Goal: Task Accomplishment & Management: Complete application form

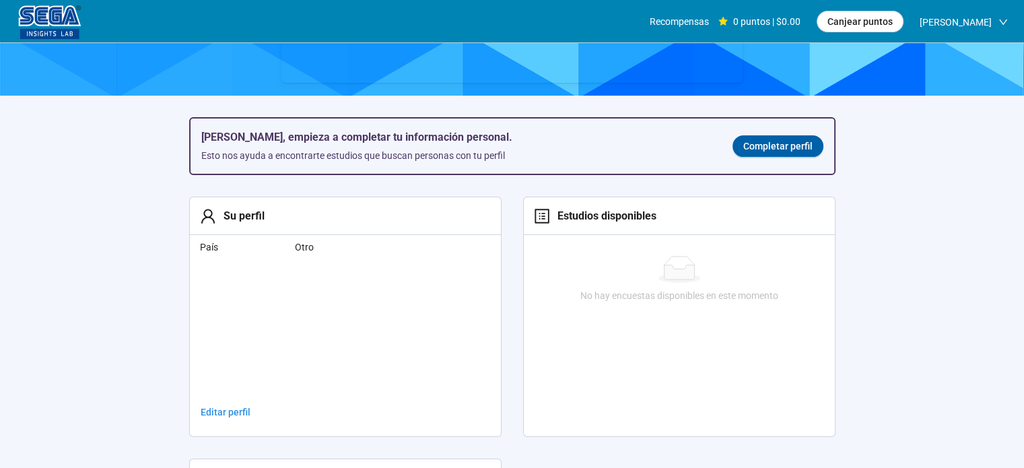
scroll to position [205, 0]
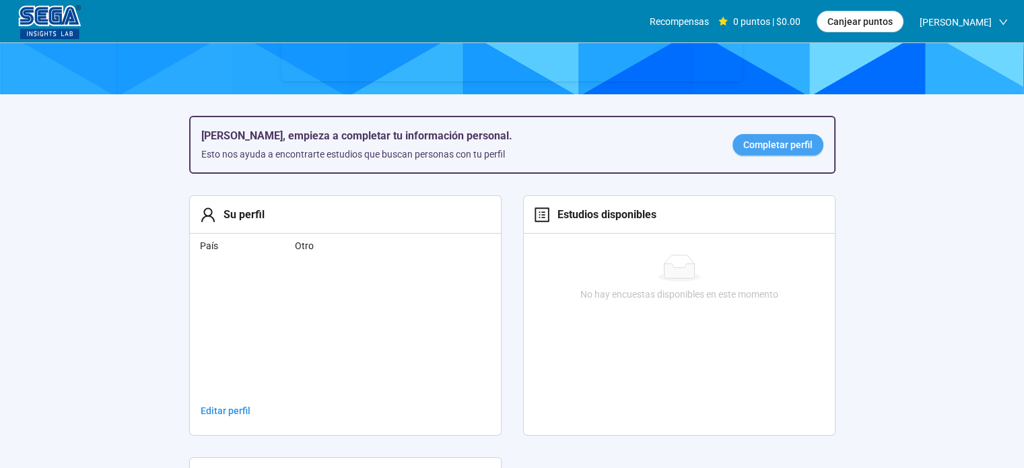
click at [778, 145] on font "Completar perfil" at bounding box center [777, 144] width 69 height 11
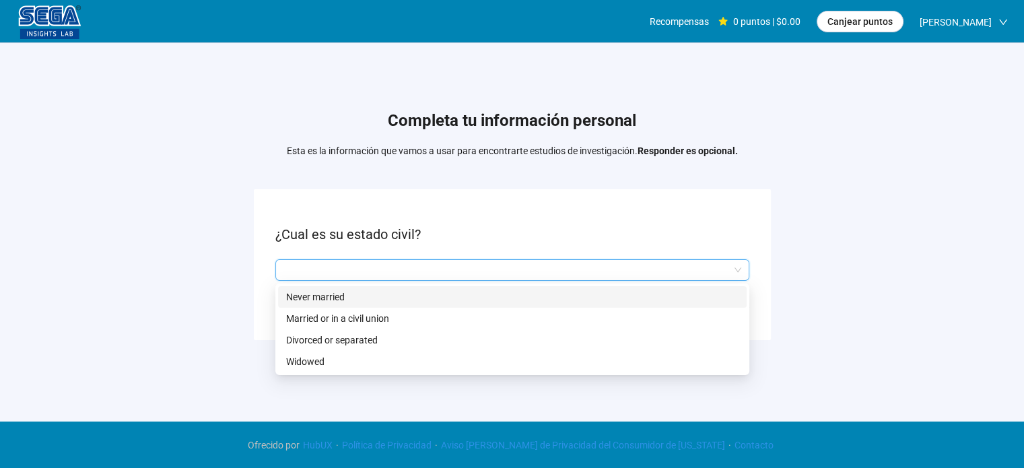
click at [517, 263] on input "search" at bounding box center [512, 270] width 458 height 20
click at [393, 295] on p "Nunca se casó" at bounding box center [512, 297] width 452 height 15
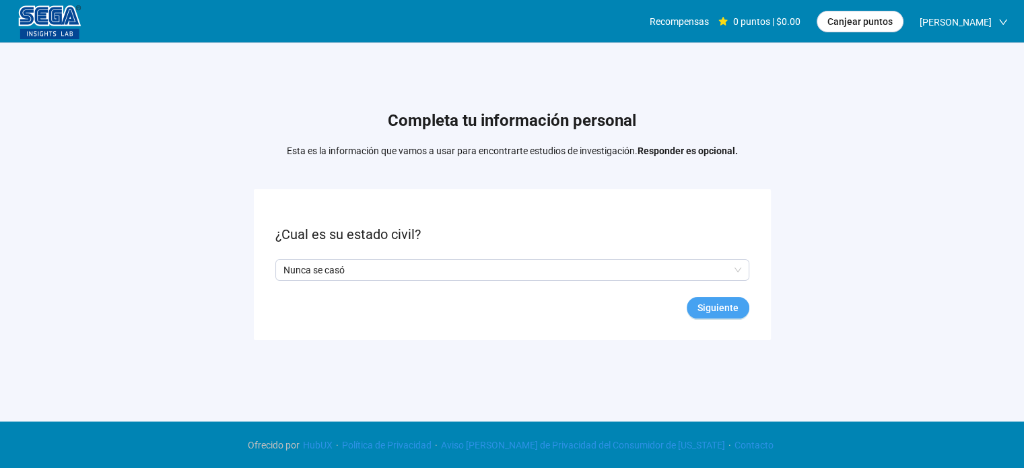
click at [710, 306] on font "Siguiente" at bounding box center [718, 307] width 41 height 11
click at [573, 271] on input "search" at bounding box center [512, 270] width 458 height 20
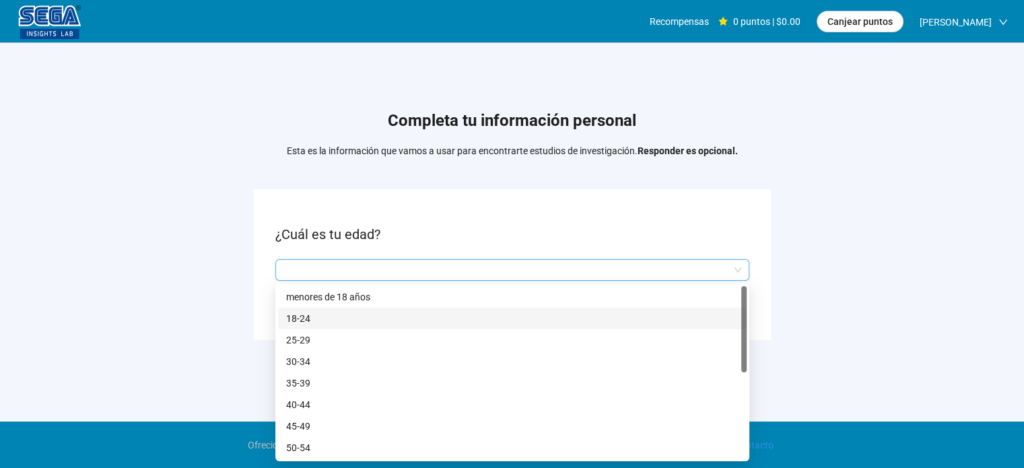
click at [390, 316] on p "18-24" at bounding box center [512, 318] width 452 height 15
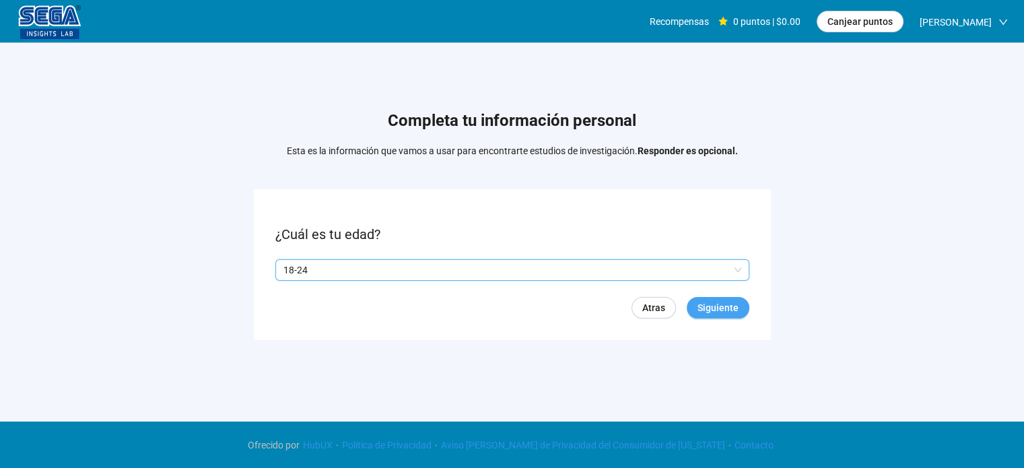
click at [714, 302] on font "Siguiente" at bounding box center [718, 307] width 41 height 11
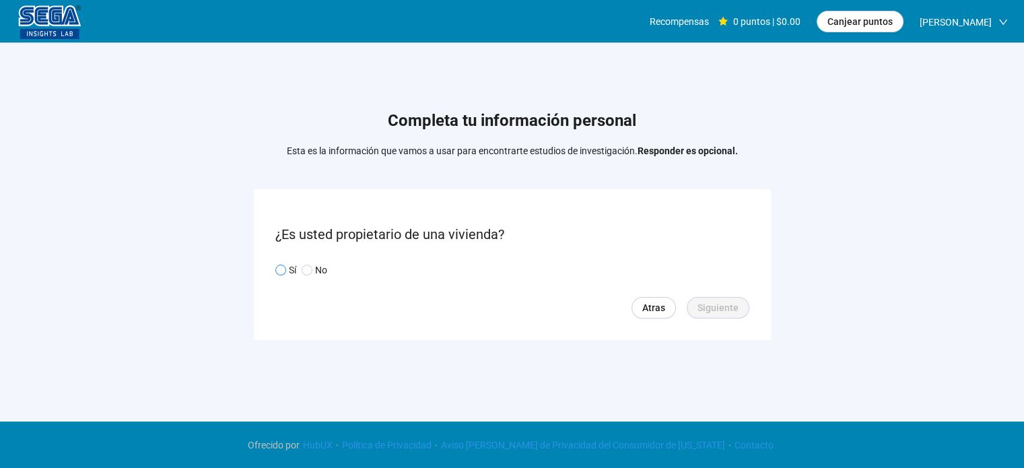
click at [284, 267] on span at bounding box center [280, 270] width 11 height 11
click at [310, 265] on span at bounding box center [307, 270] width 11 height 11
click at [719, 308] on font "Siguiente" at bounding box center [718, 307] width 41 height 11
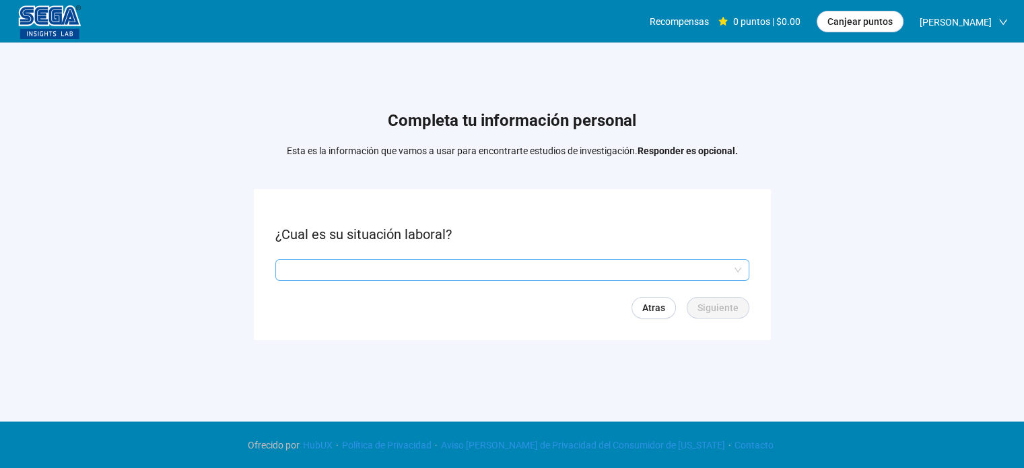
click at [361, 260] on input "search" at bounding box center [512, 270] width 458 height 20
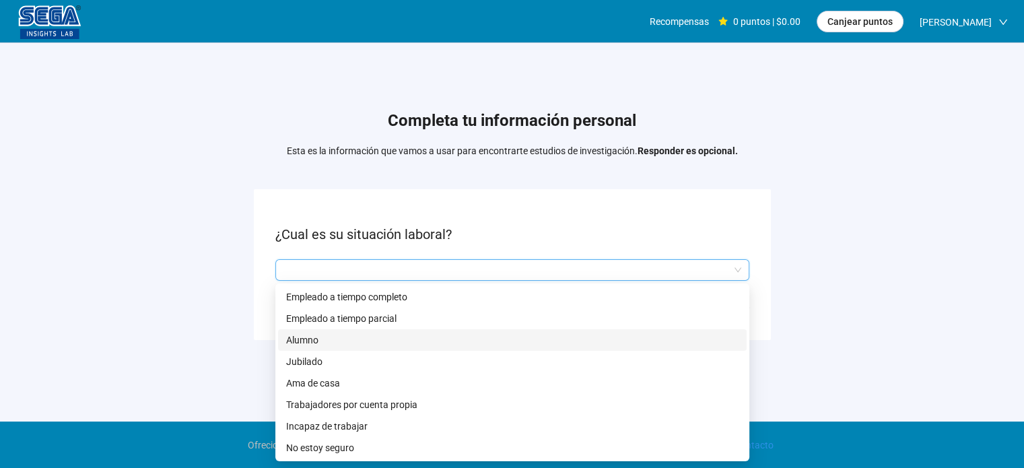
click at [345, 342] on p "Alumno" at bounding box center [512, 340] width 452 height 15
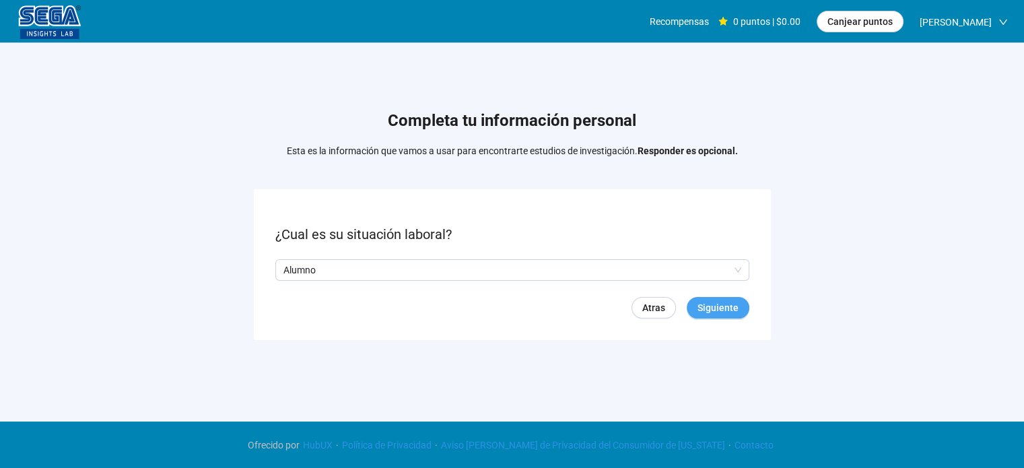
click at [699, 309] on font "Siguiente" at bounding box center [718, 307] width 41 height 11
click at [439, 270] on input "search" at bounding box center [512, 270] width 458 height 20
click at [452, 206] on form "¿En qué estado resides? Q2hhcmFjdGVyaXN0aWNBbnN3ZXJOb2RlOjY0YTQ0Yjc2LTIzY2UtNDI…" at bounding box center [512, 264] width 517 height 150
click at [658, 306] on font "Saltar" at bounding box center [653, 307] width 26 height 11
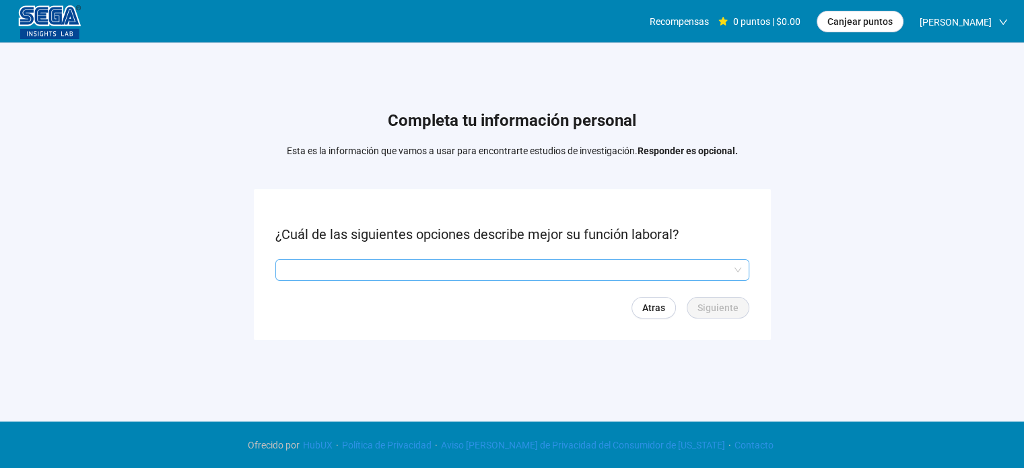
click at [440, 265] on input "search" at bounding box center [512, 270] width 458 height 20
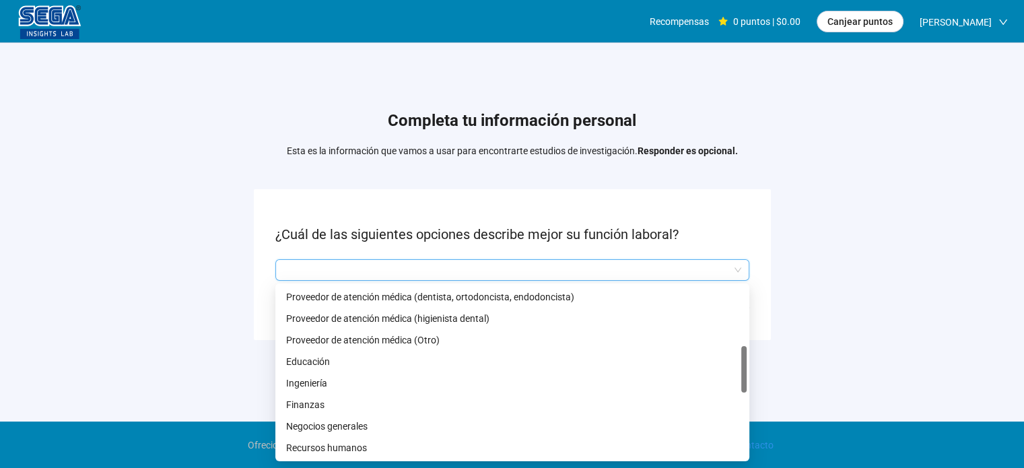
scroll to position [259, 0]
click at [364, 358] on p "Educación" at bounding box center [512, 360] width 452 height 15
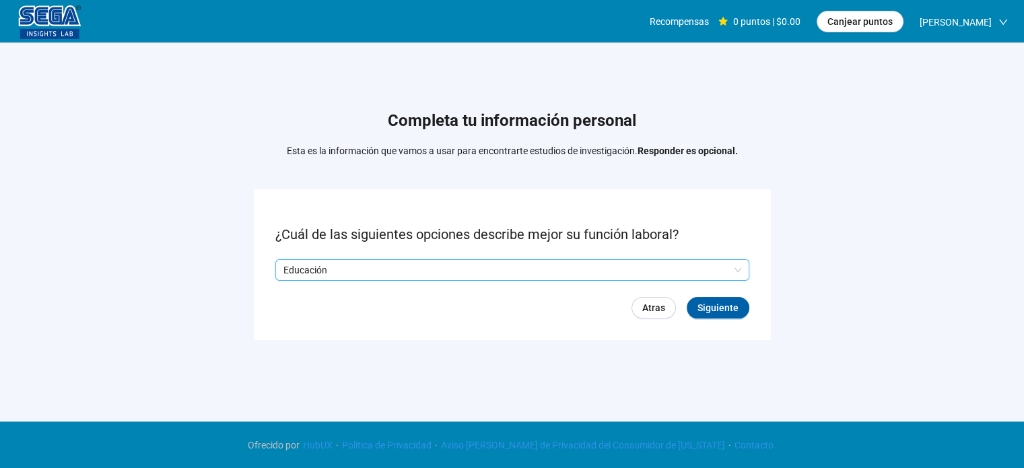
click at [432, 268] on p "Educación" at bounding box center [506, 270] width 446 height 20
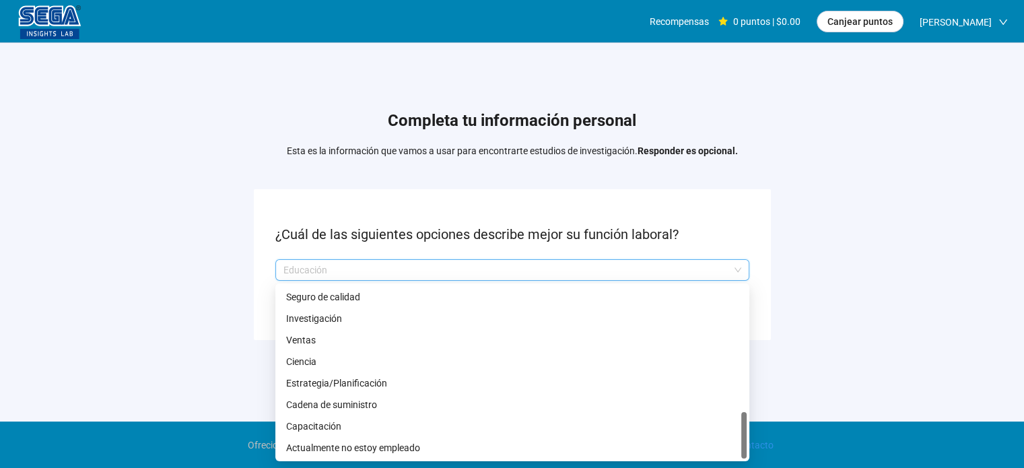
scroll to position [0, 0]
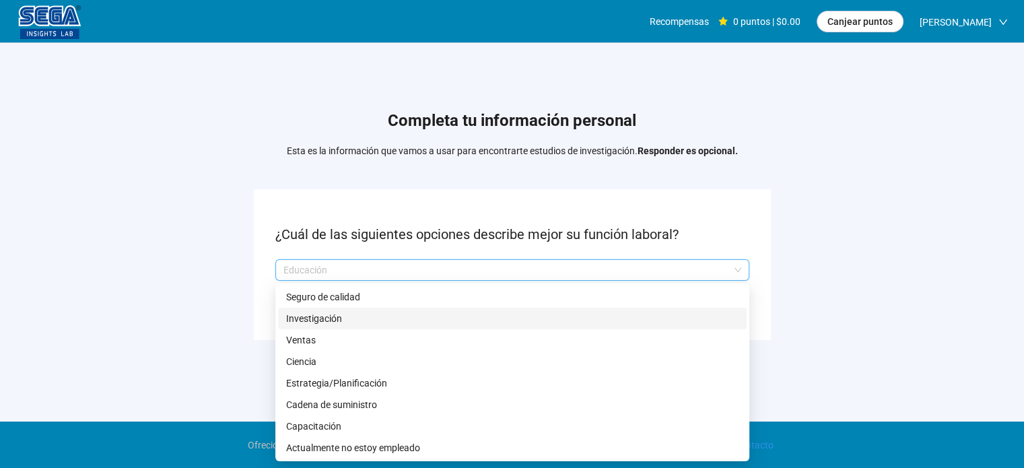
click at [765, 309] on form "¿Cuál de las siguientes opciones describe mejor su función laboral? Educación Q…" at bounding box center [512, 264] width 517 height 150
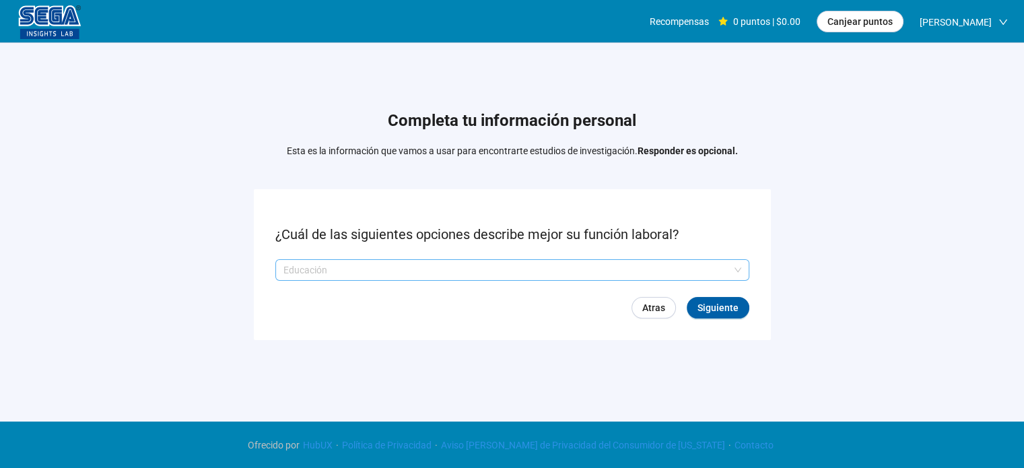
click at [676, 271] on p "Educación" at bounding box center [506, 270] width 446 height 20
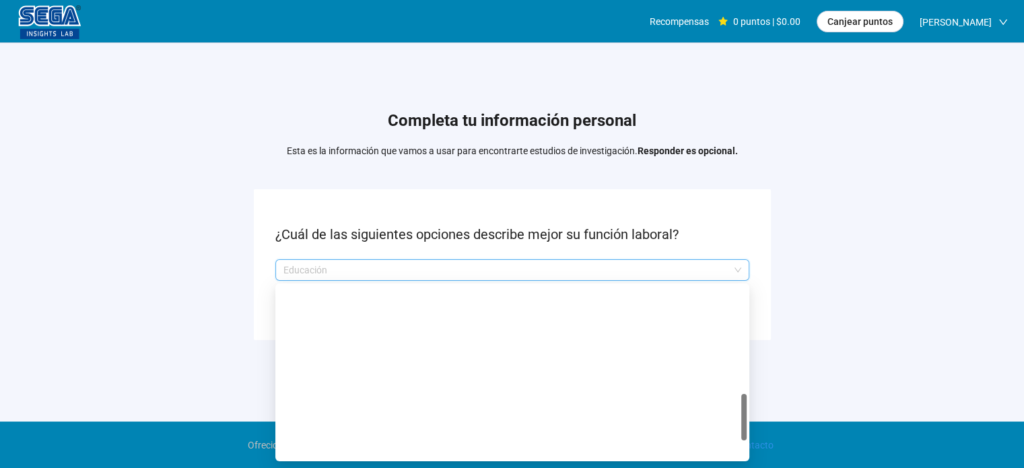
scroll to position [625, 0]
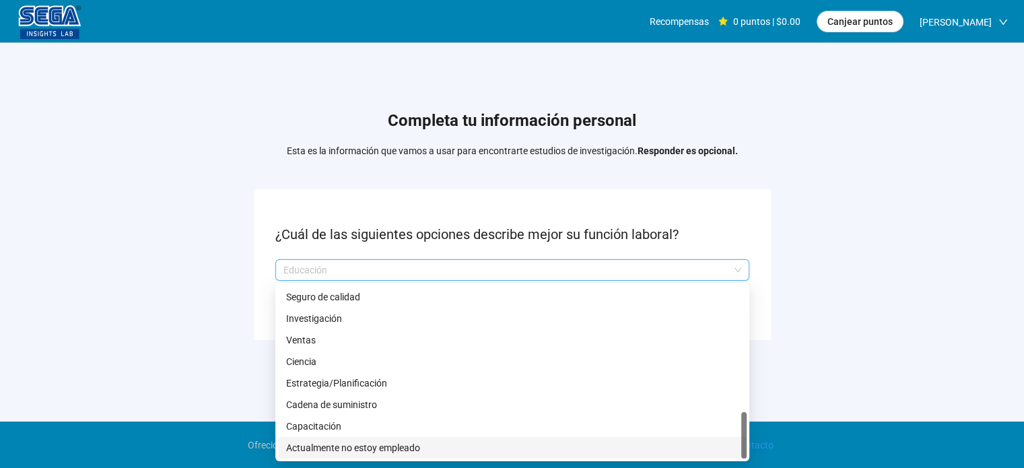
click at [471, 448] on p "Actualmente no estoy empleado" at bounding box center [512, 447] width 452 height 15
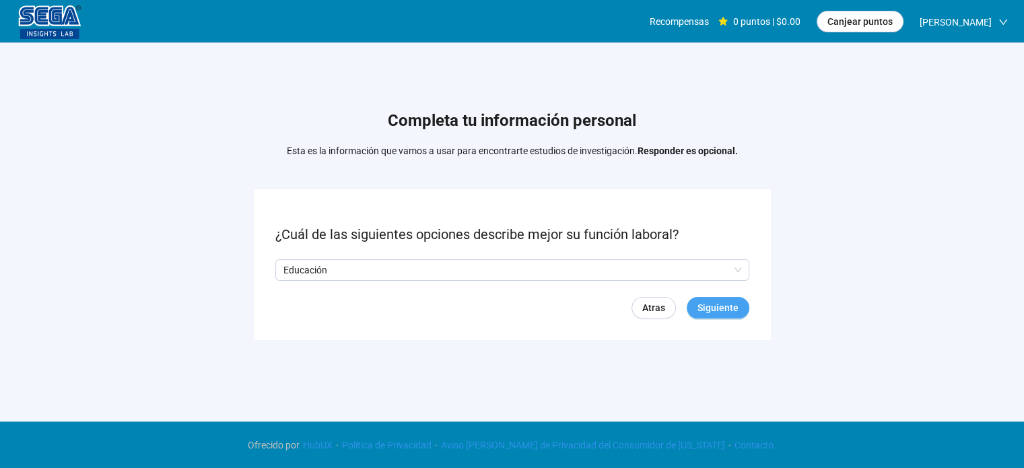
click at [724, 303] on font "Siguiente" at bounding box center [718, 307] width 41 height 11
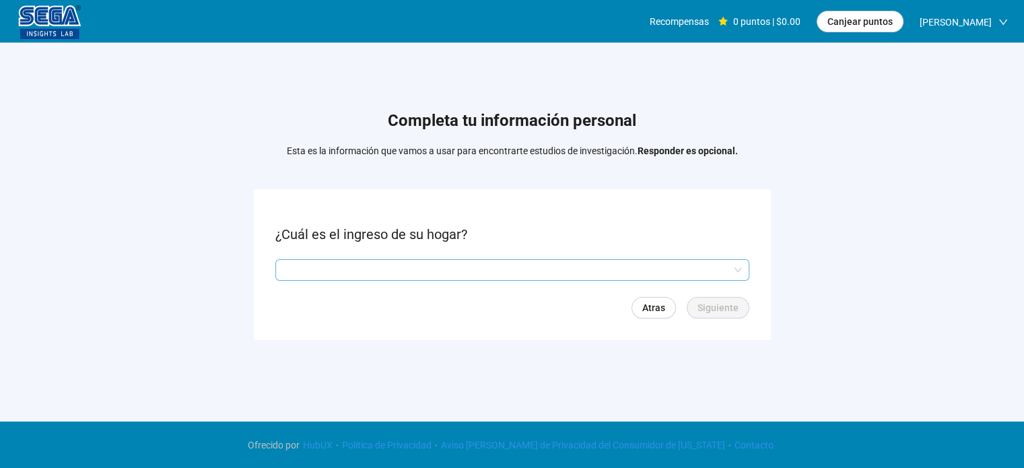
click at [491, 272] on input "search" at bounding box center [512, 270] width 458 height 20
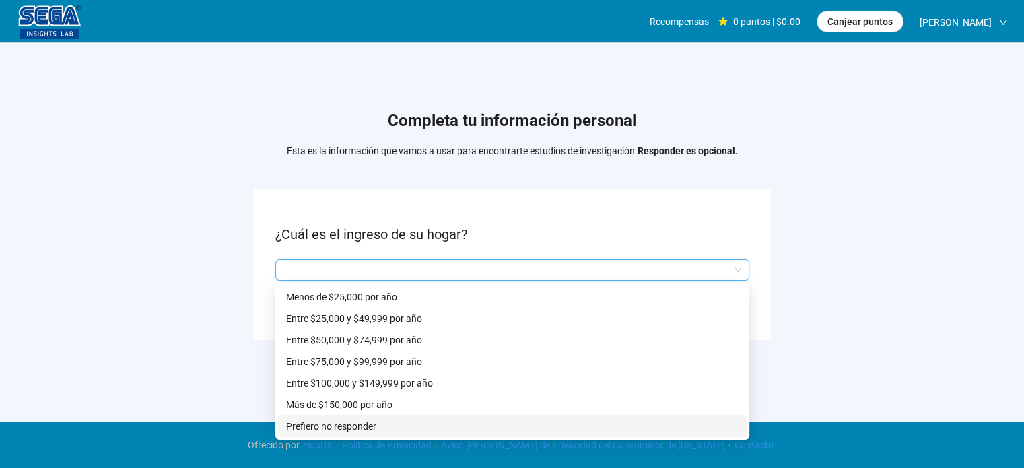
click at [393, 419] on p "Prefiero no responder" at bounding box center [512, 426] width 452 height 15
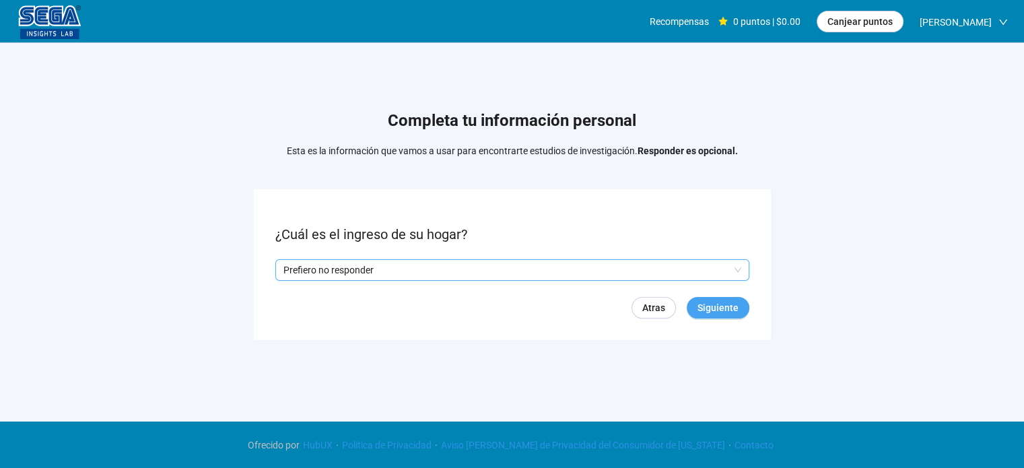
click at [692, 298] on button "Siguiente" at bounding box center [718, 308] width 63 height 22
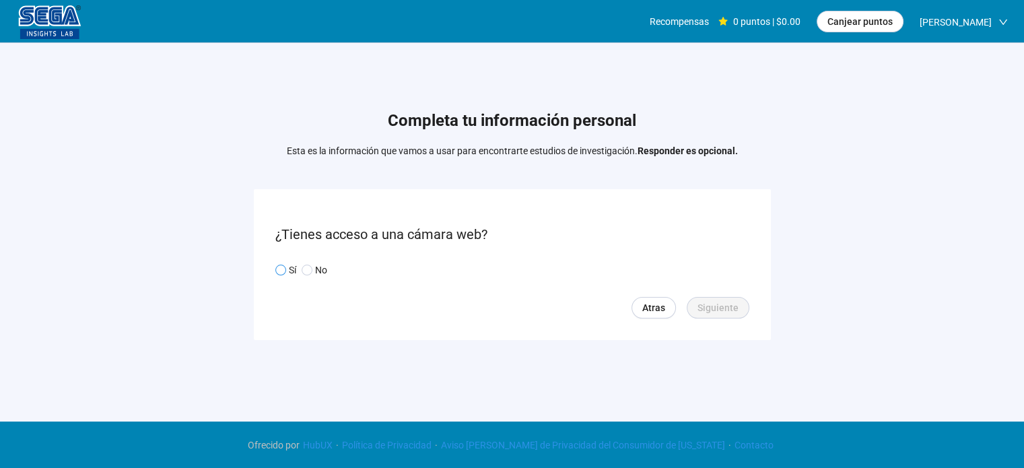
click at [278, 263] on label "Sí" at bounding box center [285, 270] width 21 height 15
click at [730, 316] on button "Siguiente" at bounding box center [718, 308] width 63 height 22
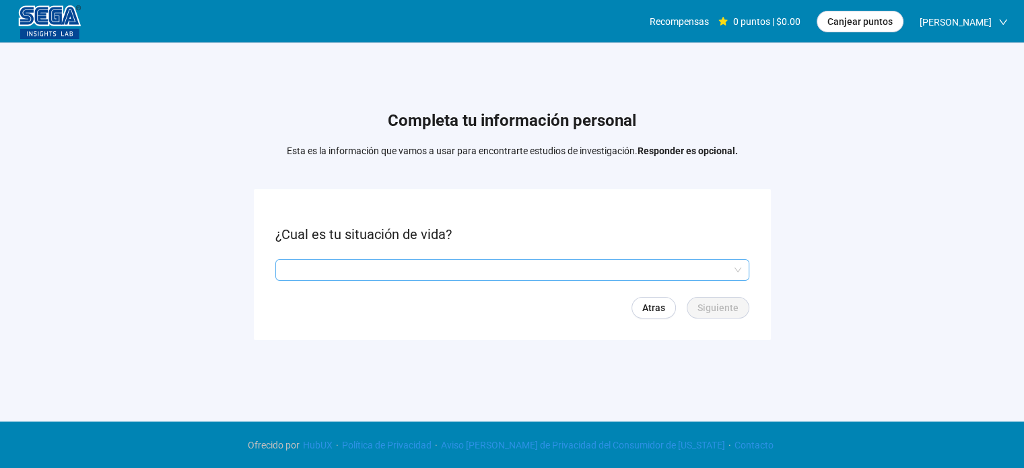
click at [364, 261] on input "search" at bounding box center [512, 270] width 458 height 20
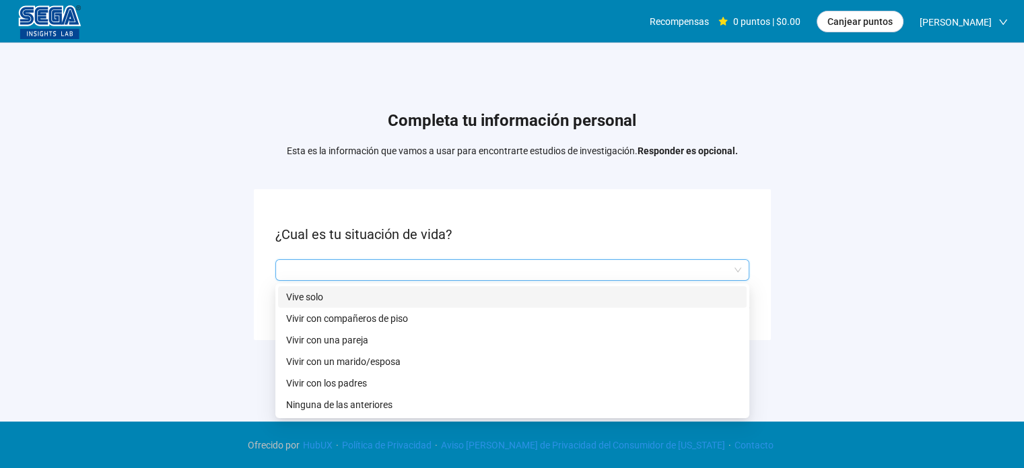
click at [417, 294] on p "Vive solo" at bounding box center [512, 297] width 452 height 15
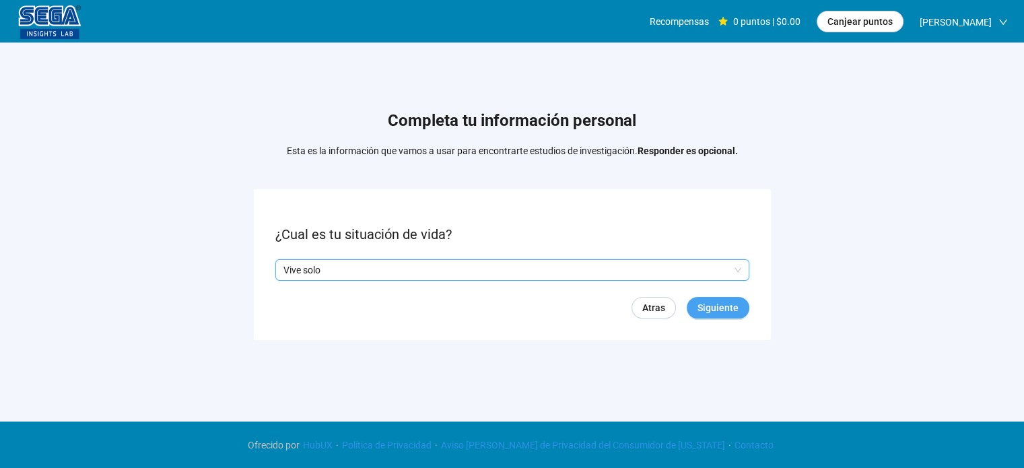
click at [724, 310] on font "Siguiente" at bounding box center [718, 307] width 41 height 11
click at [566, 282] on form "¿Cuál es su nivel más alto de educación? Atras [GEOGRAPHIC_DATA]" at bounding box center [512, 264] width 517 height 150
click at [568, 275] on input "search" at bounding box center [512, 270] width 458 height 20
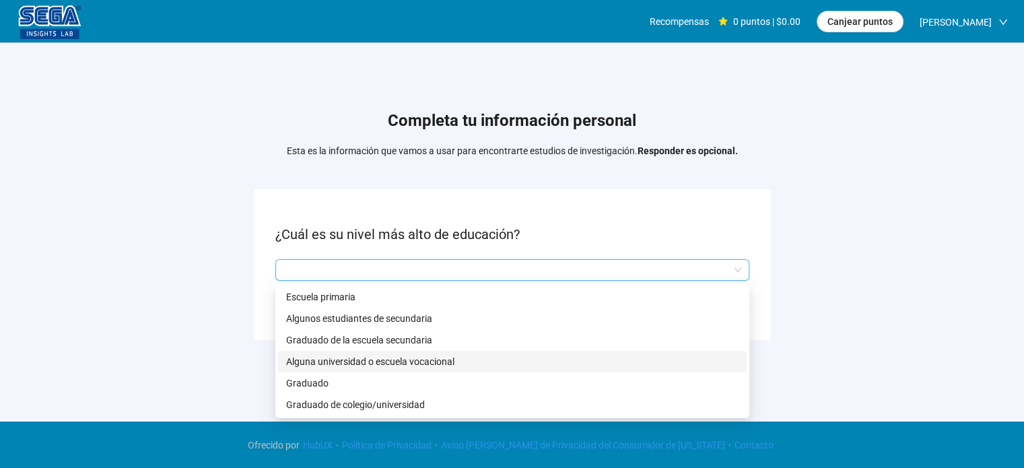
click at [397, 364] on font "Alguna universidad o escuela vocacional" at bounding box center [370, 361] width 168 height 11
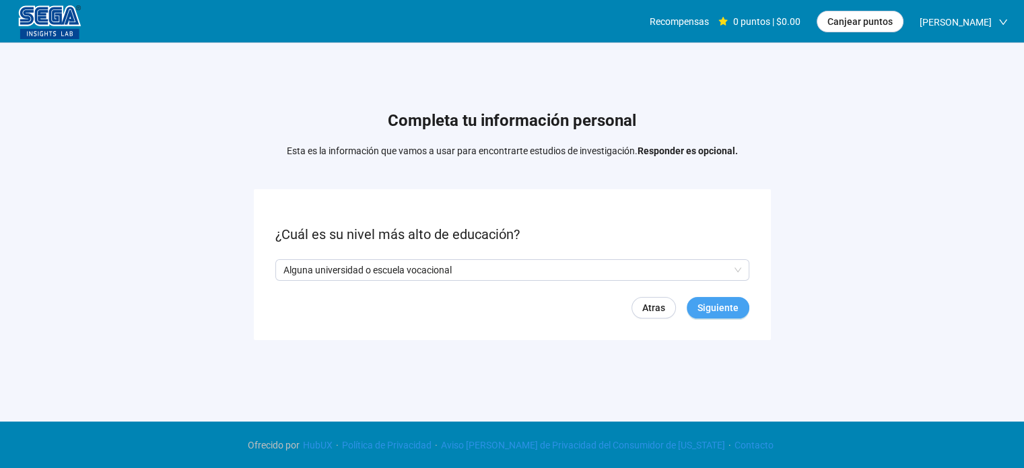
click at [696, 304] on button "Siguiente" at bounding box center [718, 308] width 63 height 22
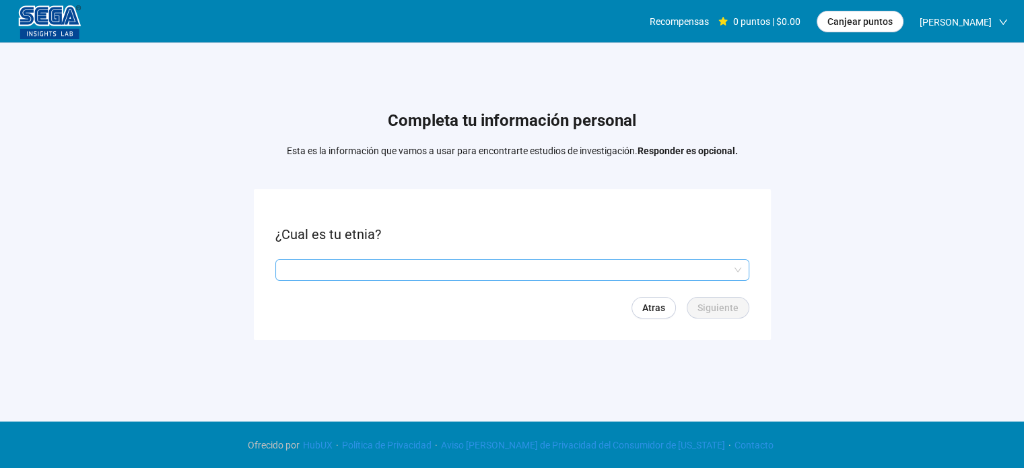
click at [398, 278] on input "search" at bounding box center [512, 270] width 458 height 20
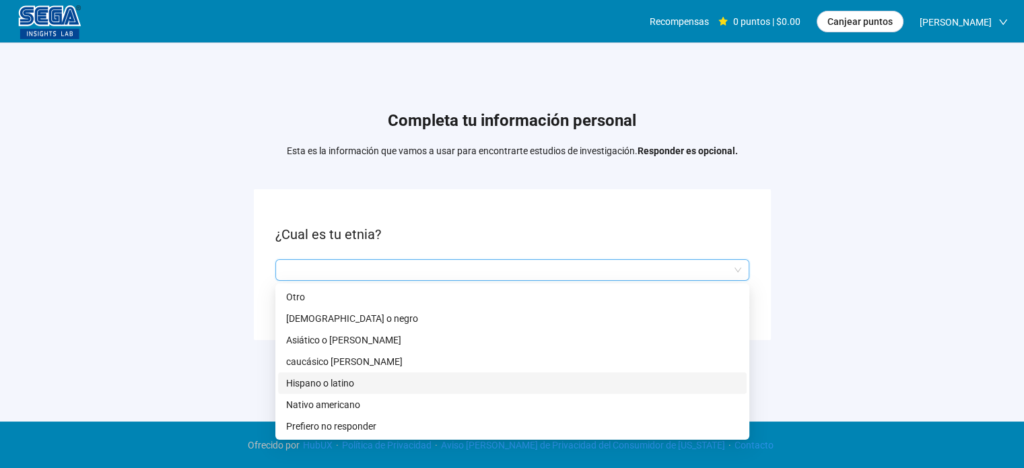
click at [347, 378] on font "Hispano o latino" at bounding box center [320, 383] width 68 height 11
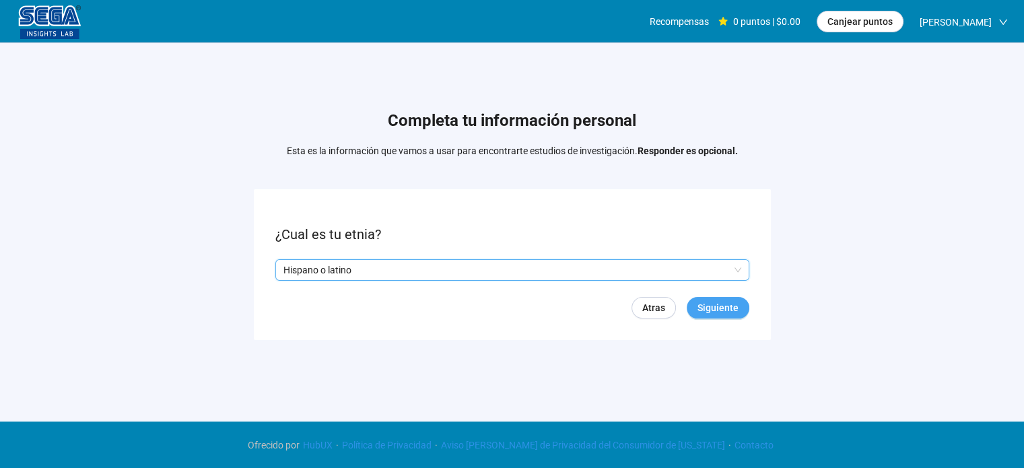
click at [728, 313] on span "Siguiente" at bounding box center [718, 307] width 41 height 15
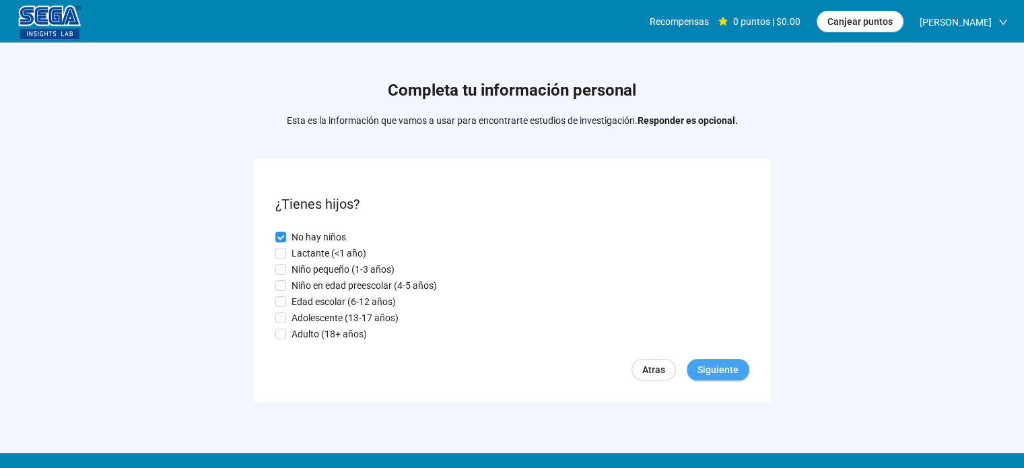
click at [712, 371] on font "Siguiente" at bounding box center [718, 369] width 41 height 11
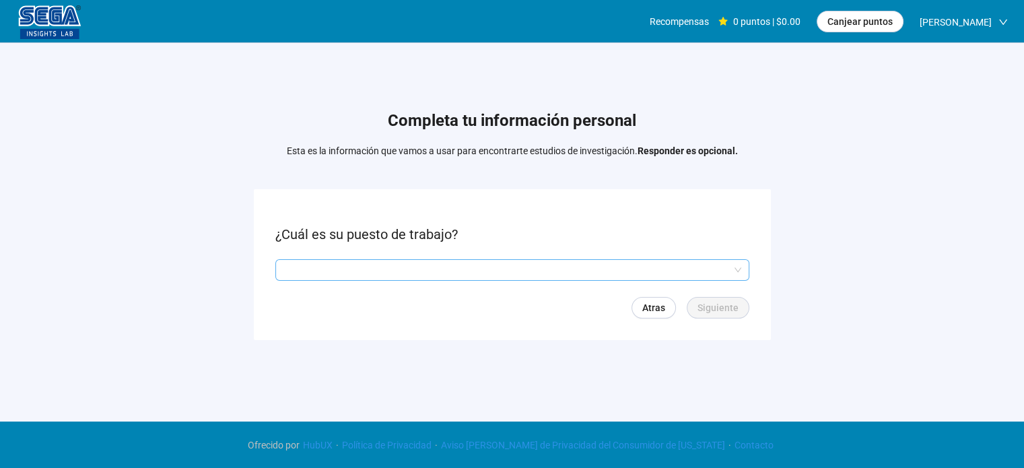
click at [636, 267] on input "search" at bounding box center [512, 270] width 458 height 20
click at [685, 229] on p "¿Cuál es su puesto de trabajo?" at bounding box center [512, 234] width 474 height 21
click at [689, 253] on form "¿Cuál es su puesto de trabajo? Q2hhcmFjdGVyaXN0aWNBbnN3ZXJOb2RlOjI1ODRjYjI1LTE3…" at bounding box center [512, 264] width 517 height 150
click at [689, 260] on input "search" at bounding box center [512, 270] width 458 height 20
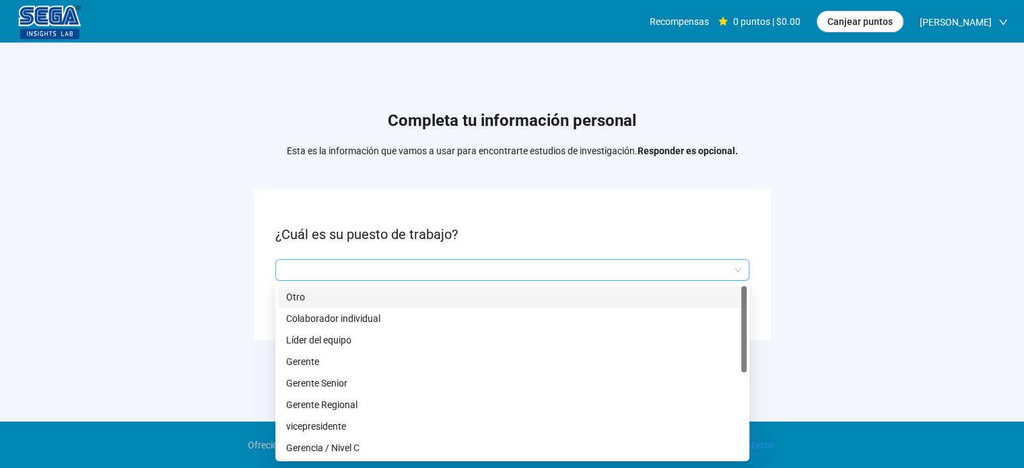
click at [592, 299] on p "Otro" at bounding box center [512, 297] width 452 height 15
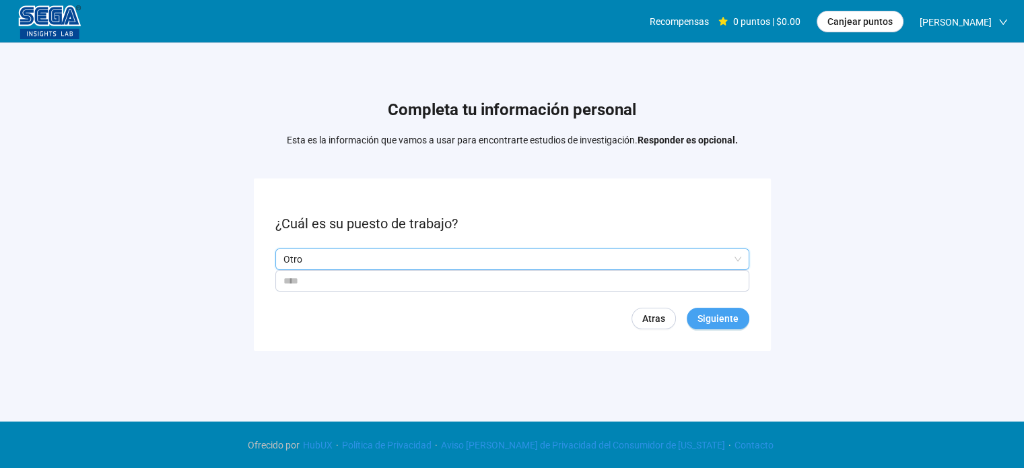
click at [735, 311] on span "Siguiente" at bounding box center [718, 318] width 41 height 15
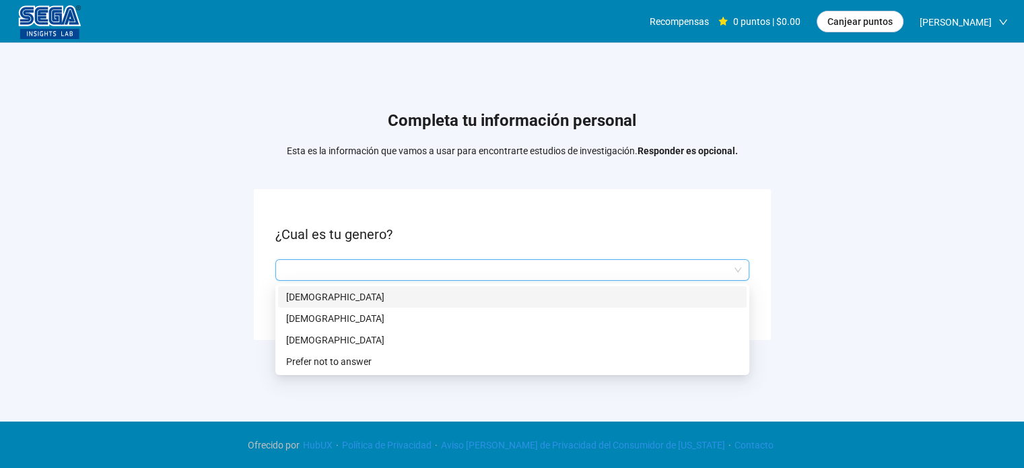
click at [425, 263] on input "search" at bounding box center [512, 270] width 458 height 20
click at [386, 290] on p "Masculino" at bounding box center [512, 297] width 452 height 15
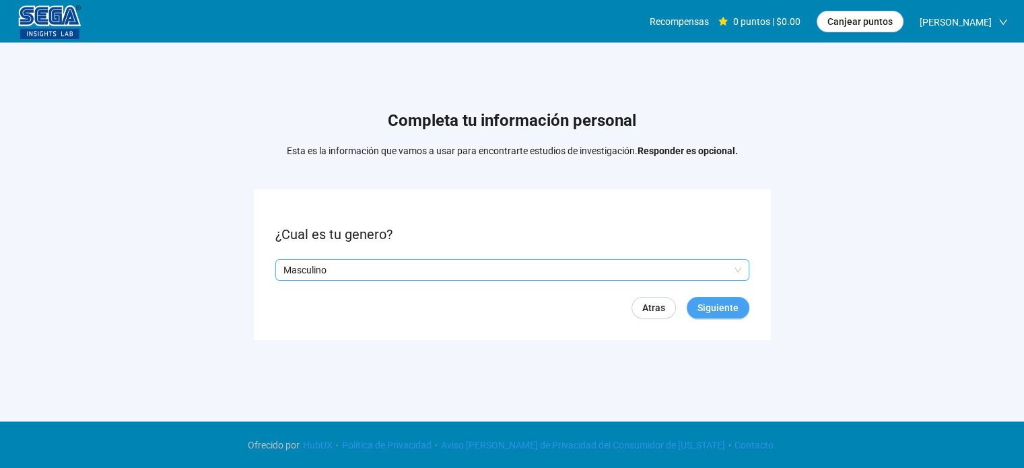
click at [717, 316] on button "Siguiente" at bounding box center [718, 308] width 63 height 22
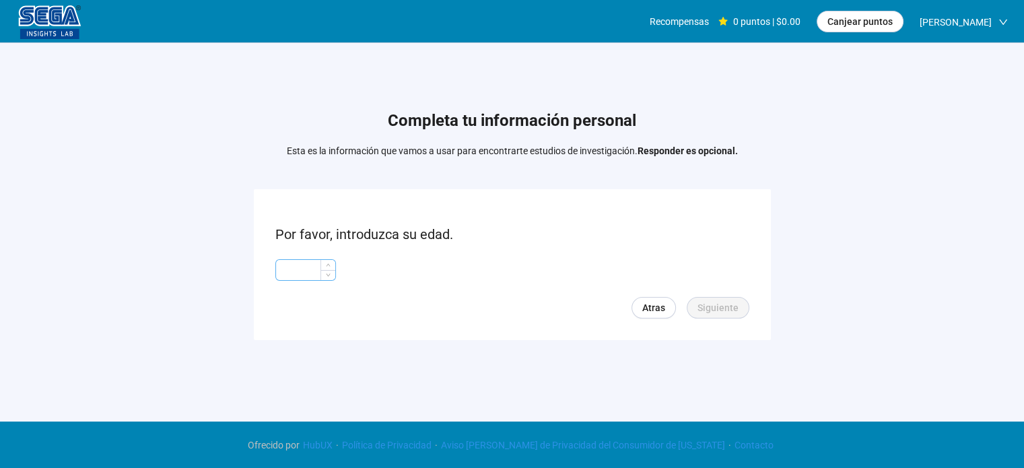
click at [302, 267] on input at bounding box center [305, 270] width 59 height 20
type input "**"
click at [716, 302] on font "Siguiente" at bounding box center [718, 307] width 41 height 11
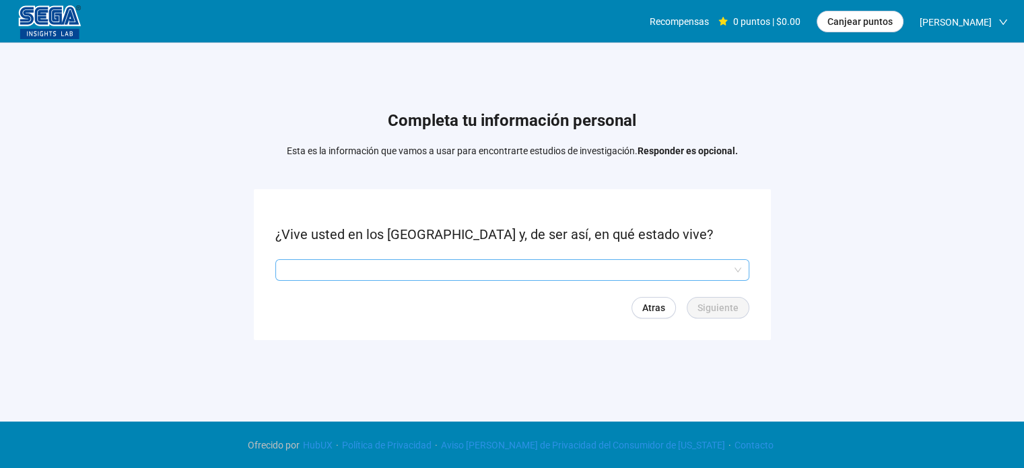
click at [611, 269] on input "search" at bounding box center [512, 270] width 458 height 20
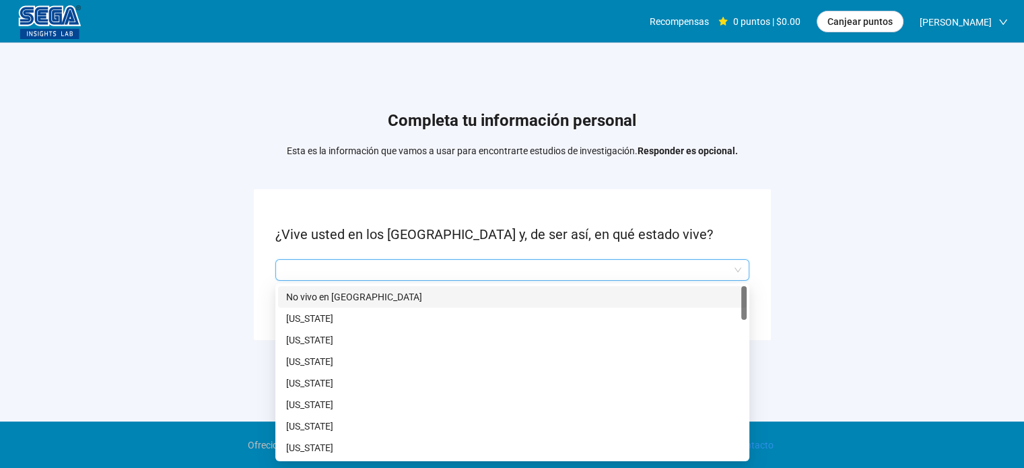
click at [388, 300] on font "No vivo en [GEOGRAPHIC_DATA]" at bounding box center [354, 297] width 136 height 11
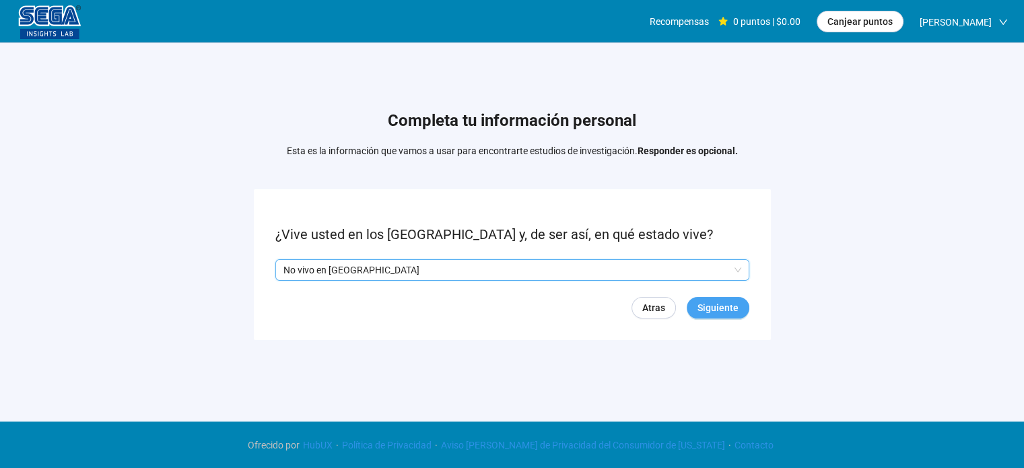
click at [730, 300] on span "Siguiente" at bounding box center [718, 307] width 41 height 15
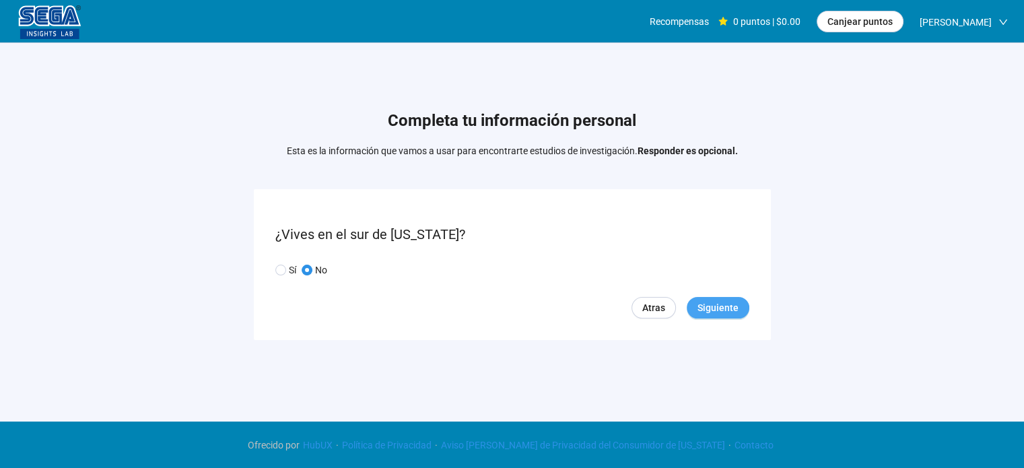
click at [715, 307] on font "Siguiente" at bounding box center [718, 307] width 41 height 11
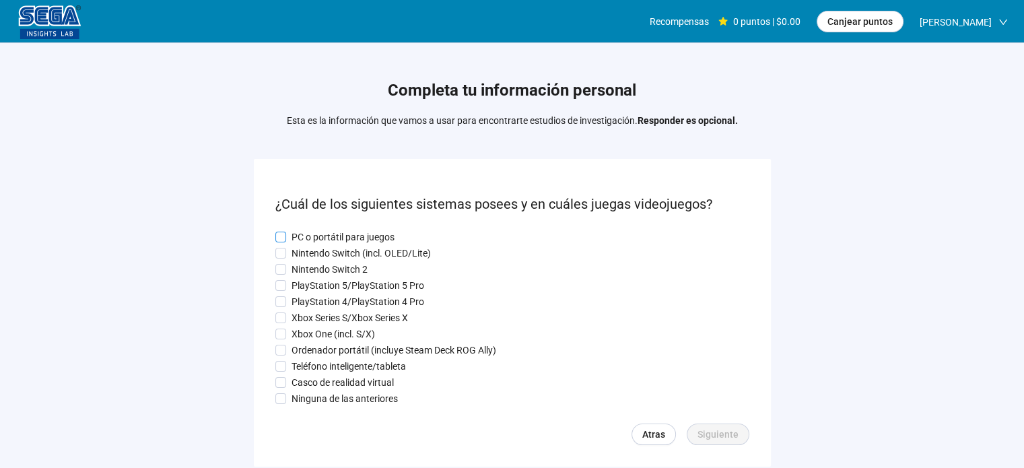
click at [280, 241] on label "PC o portátil para juegos" at bounding box center [512, 237] width 474 height 15
click at [277, 366] on span at bounding box center [280, 366] width 11 height 11
click at [723, 437] on font "Siguiente" at bounding box center [718, 434] width 41 height 11
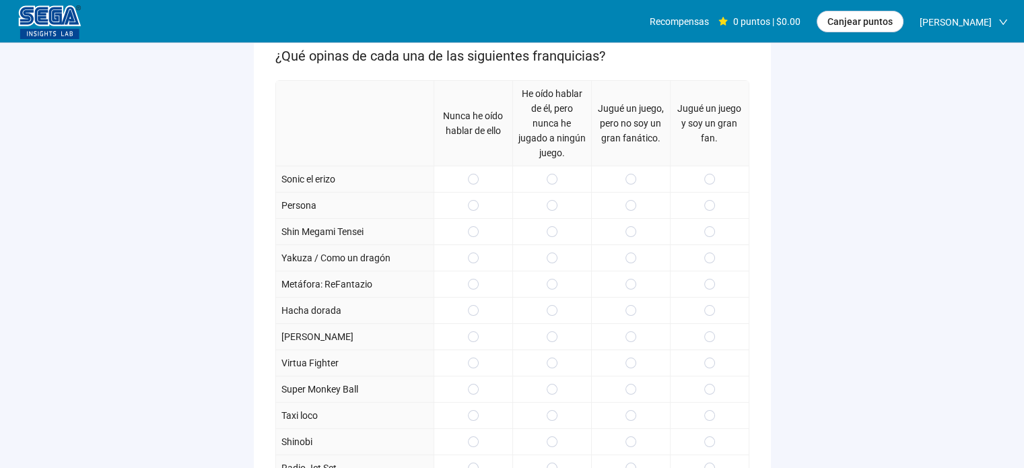
scroll to position [147, 0]
click at [627, 177] on span at bounding box center [630, 180] width 11 height 11
click at [704, 201] on span at bounding box center [709, 206] width 11 height 11
click at [626, 280] on span at bounding box center [630, 285] width 11 height 11
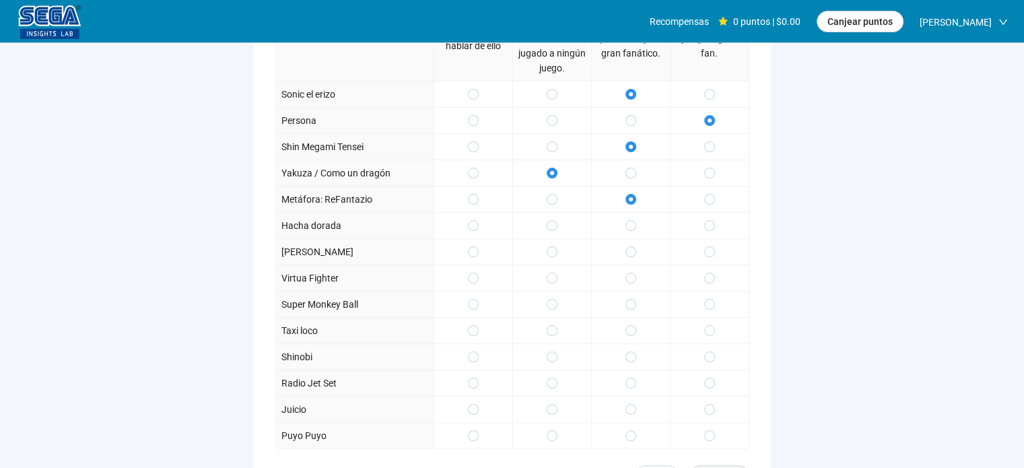
scroll to position [231, 0]
click at [706, 196] on span at bounding box center [709, 201] width 11 height 11
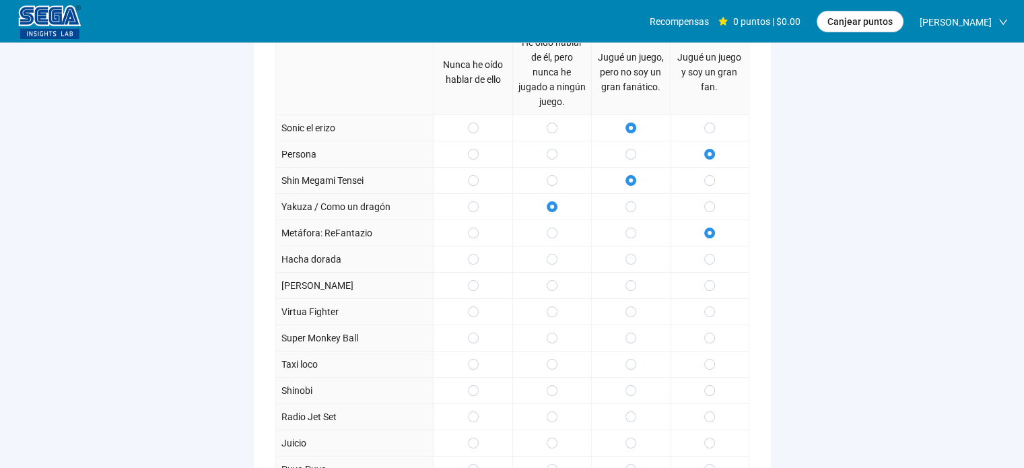
scroll to position [201, 0]
click at [478, 258] on div at bounding box center [473, 257] width 79 height 26
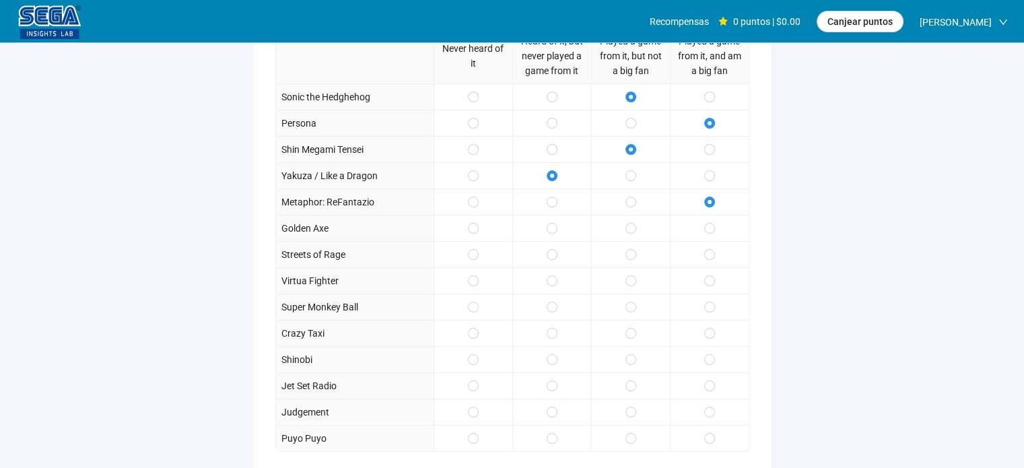
click at [823, 146] on div "Completa tu información personal Esta es la información que vamos a usar para e…" at bounding box center [512, 198] width 1024 height 712
click at [468, 224] on span at bounding box center [473, 228] width 11 height 11
click at [469, 287] on div at bounding box center [473, 280] width 79 height 26
click at [548, 328] on span at bounding box center [552, 333] width 11 height 11
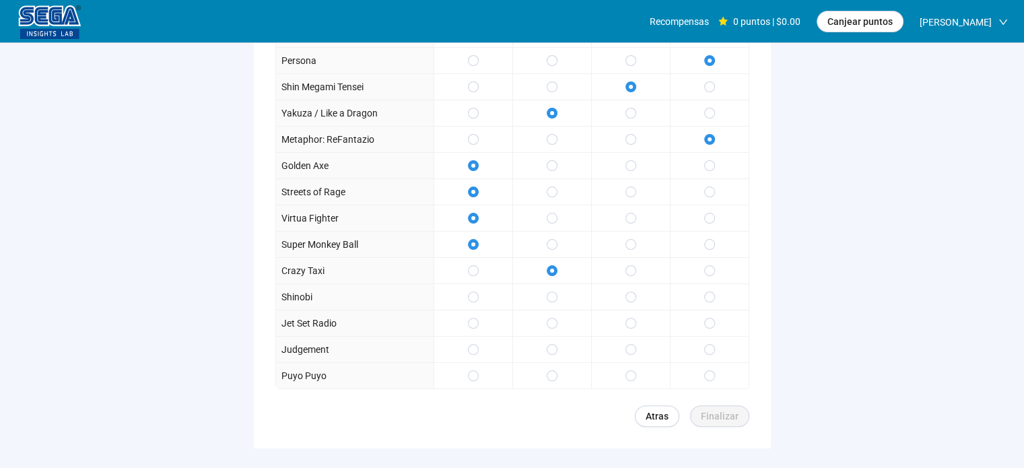
scroll to position [267, 0]
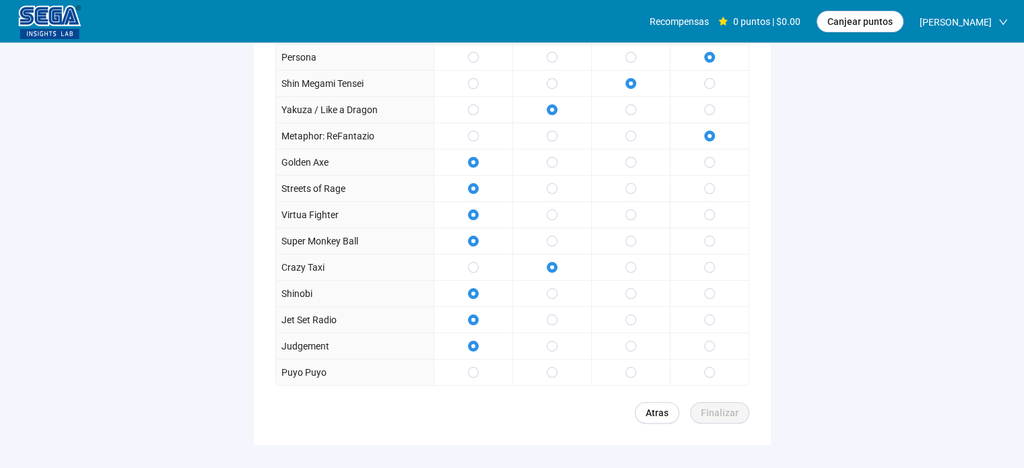
click at [545, 340] on div at bounding box center [551, 346] width 79 height 26
click at [634, 344] on span at bounding box center [630, 346] width 11 height 11
click at [706, 405] on span "Finalizar" at bounding box center [720, 412] width 38 height 15
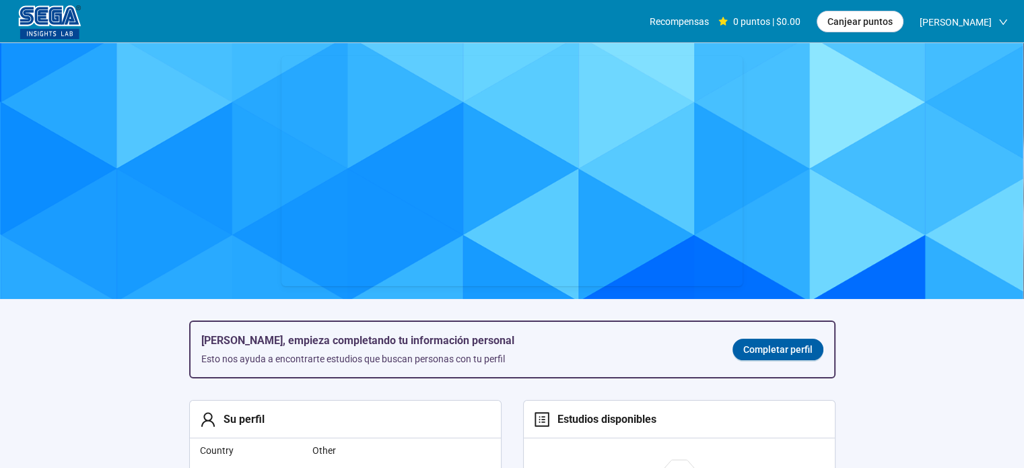
click at [766, 22] on div "0 puntos | $0.00" at bounding box center [759, 21] width 82 height 43
click at [893, 16] on span "Canjear puntos" at bounding box center [859, 21] width 65 height 15
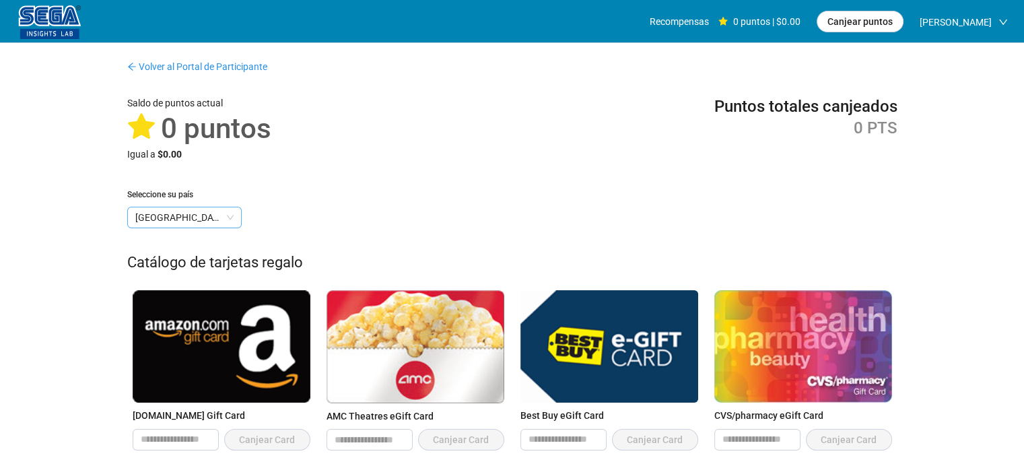
click at [217, 217] on span "[GEOGRAPHIC_DATA]" at bounding box center [184, 217] width 98 height 20
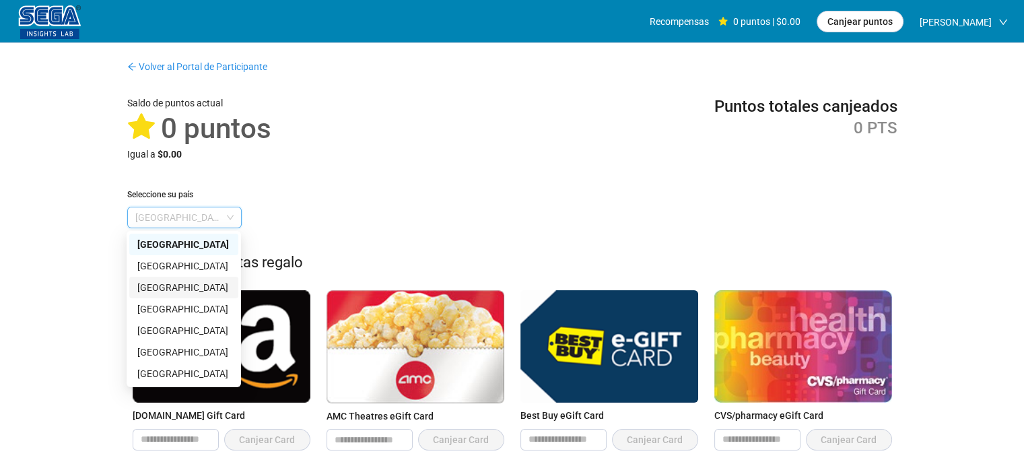
click at [397, 207] on div "Seleccione su país [GEOGRAPHIC_DATA]" at bounding box center [512, 209] width 770 height 40
